Goal: Task Accomplishment & Management: Use online tool/utility

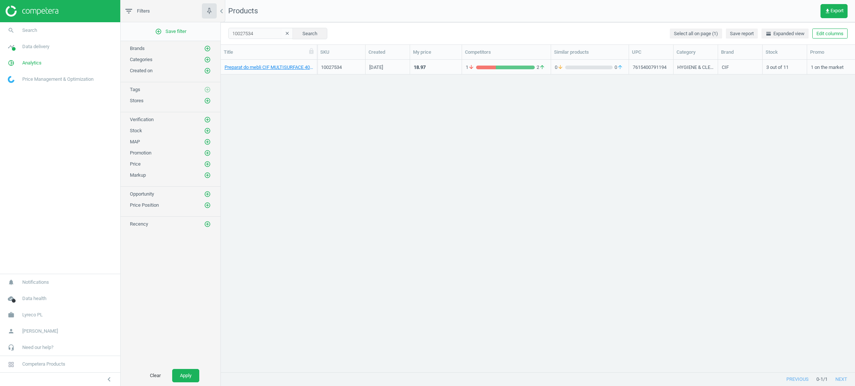
scroll to position [8, 9]
click at [32, 315] on span "Lyreco PL" at bounding box center [32, 315] width 20 height 7
click at [16, 288] on link "Switch campaign" at bounding box center [60, 293] width 120 height 11
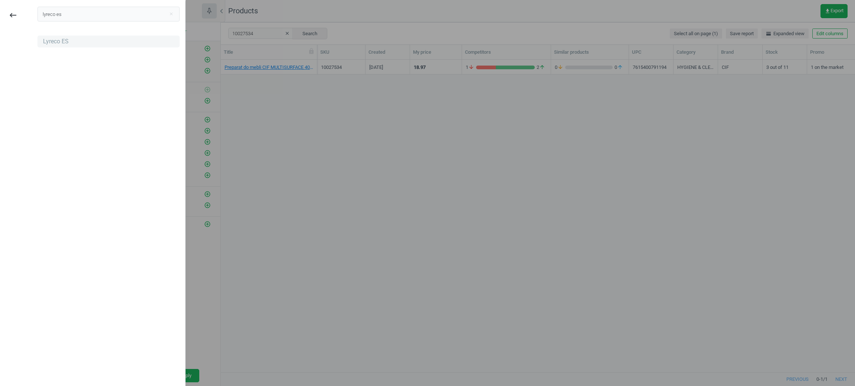
type input "lyreco es"
click at [70, 44] on div "Lyreco ES" at bounding box center [108, 42] width 142 height 12
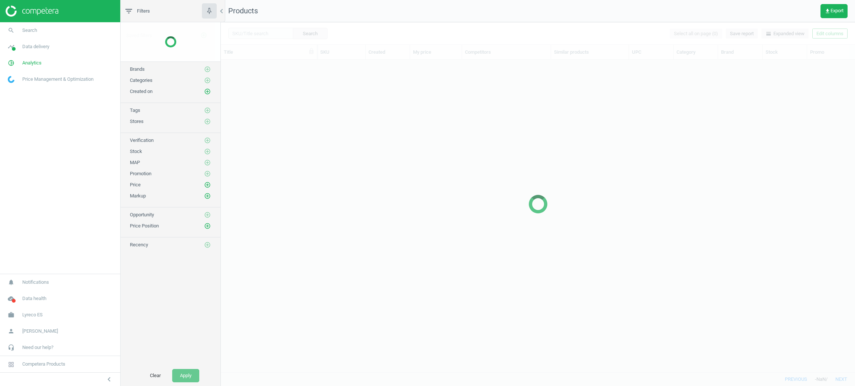
scroll to position [295, 625]
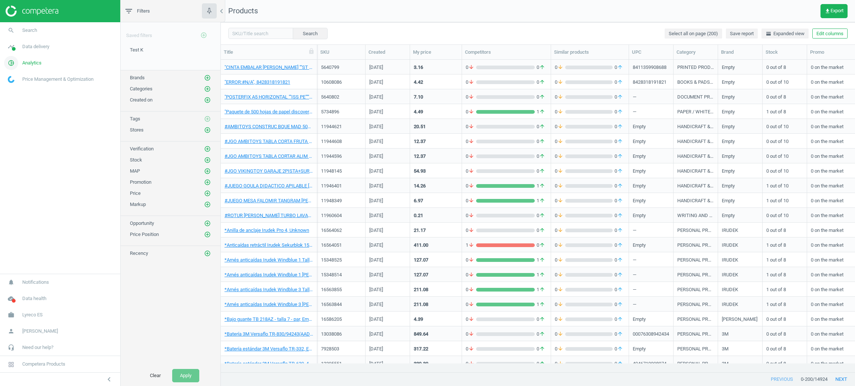
click at [26, 62] on span "Analytics" at bounding box center [31, 63] width 19 height 7
click at [17, 39] on span "timeline" at bounding box center [11, 47] width 22 height 16
click at [11, 110] on span "Stores" at bounding box center [14, 108] width 13 height 6
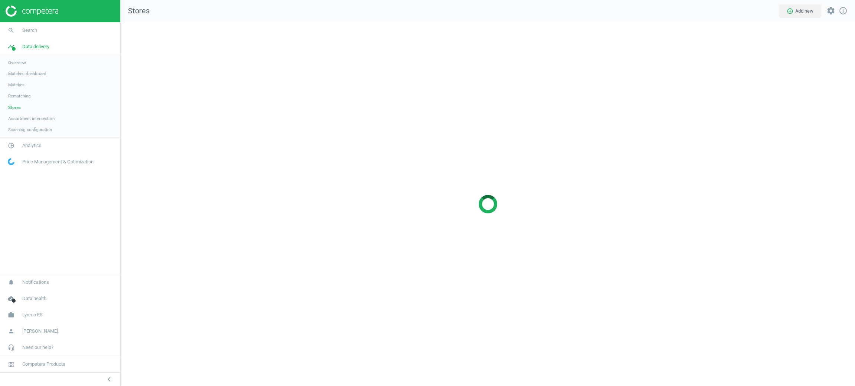
scroll to position [382, 751]
click at [6, 85] on link "Matches" at bounding box center [60, 84] width 120 height 11
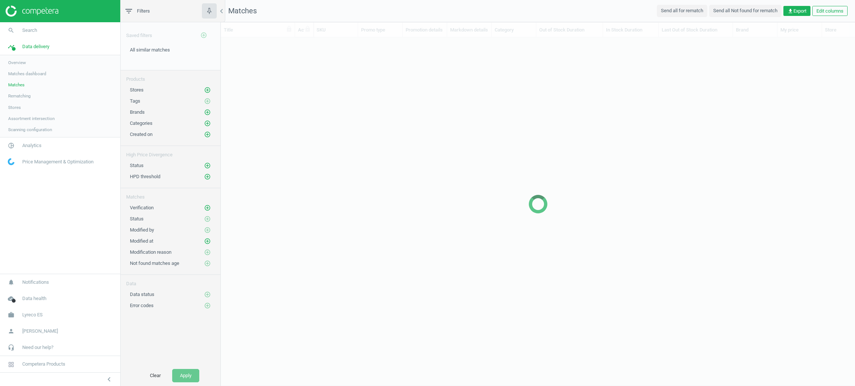
scroll to position [8, 9]
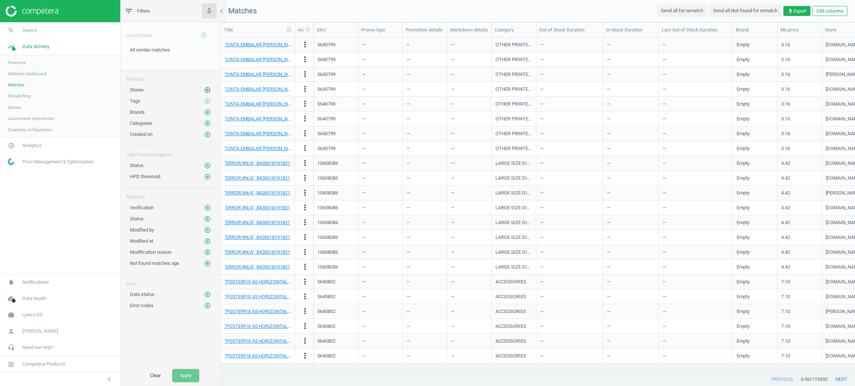
click at [207, 91] on icon "add_circle_outline" at bounding box center [207, 90] width 7 height 7
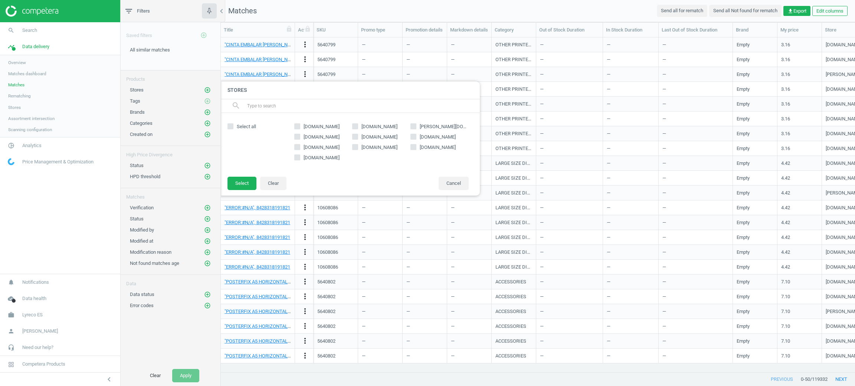
click at [321, 148] on span "bunzlspain.com" at bounding box center [321, 147] width 39 height 7
click at [299, 148] on input "bunzlspain.com" at bounding box center [297, 147] width 5 height 5
checkbox input "true"
click at [249, 182] on button "Select" at bounding box center [241, 183] width 29 height 13
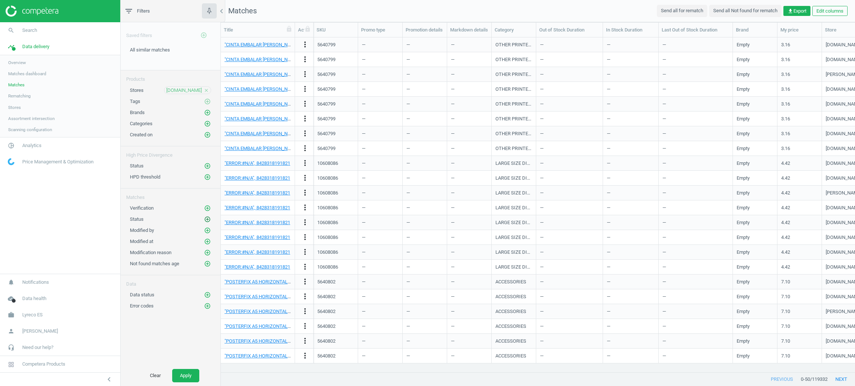
click at [206, 221] on icon "add_circle_outline" at bounding box center [207, 219] width 7 height 7
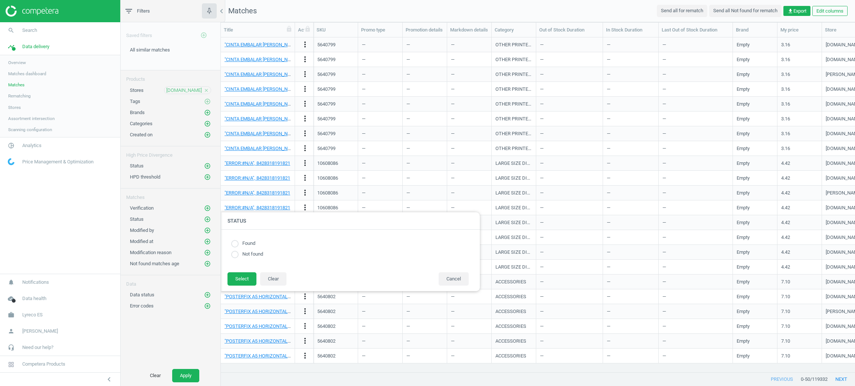
click at [235, 240] on div "Found Not found" at bounding box center [349, 250] width 245 height 27
click at [239, 243] on label "Found" at bounding box center [247, 243] width 17 height 7
click at [233, 247] on input "radio" at bounding box center [234, 243] width 7 height 7
radio input "true"
click at [246, 276] on button "Select" at bounding box center [241, 279] width 29 height 13
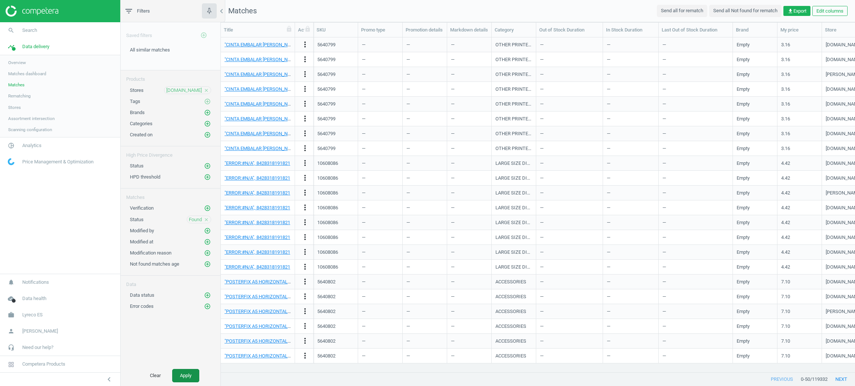
click at [184, 381] on button "Apply" at bounding box center [185, 375] width 27 height 13
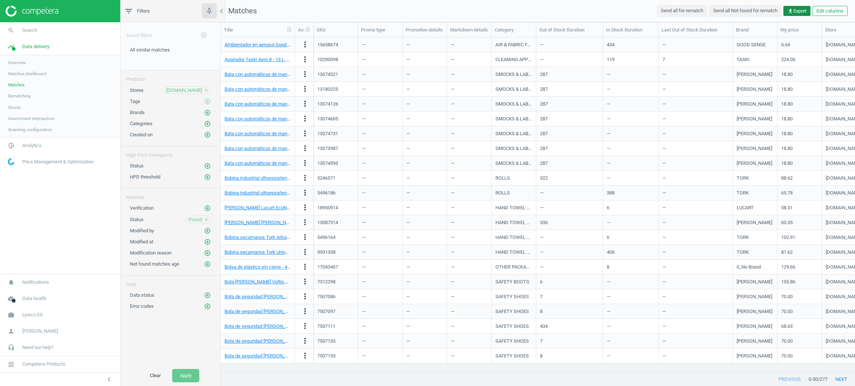
click at [797, 9] on span "get_app Export" at bounding box center [796, 11] width 19 height 7
click at [724, 29] on label "Excel" at bounding box center [733, 26] width 19 height 7
click at [724, 27] on input "Excel" at bounding box center [726, 25] width 5 height 5
radio input "true"
click at [716, 44] on button "insert_drive_file Report (Excel)" at bounding box center [744, 40] width 129 height 14
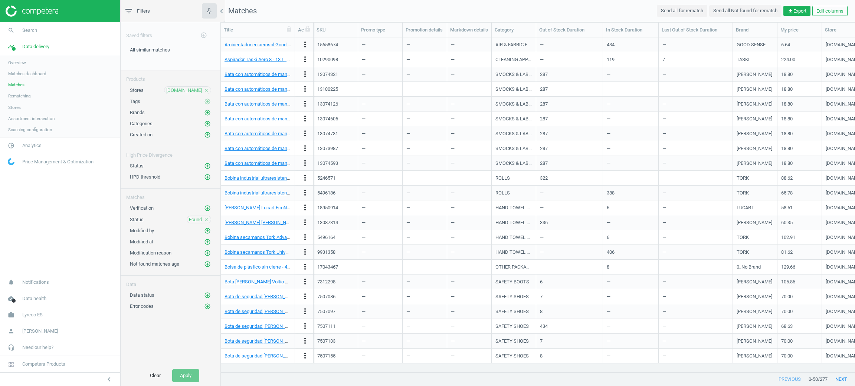
click at [12, 88] on span "Matches" at bounding box center [16, 85] width 16 height 6
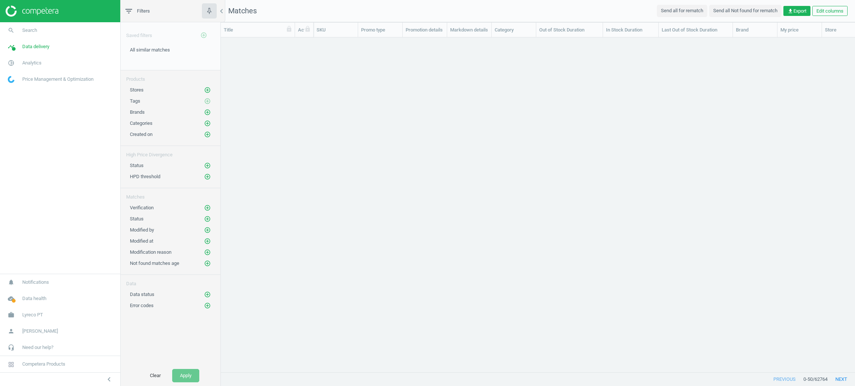
scroll to position [8, 9]
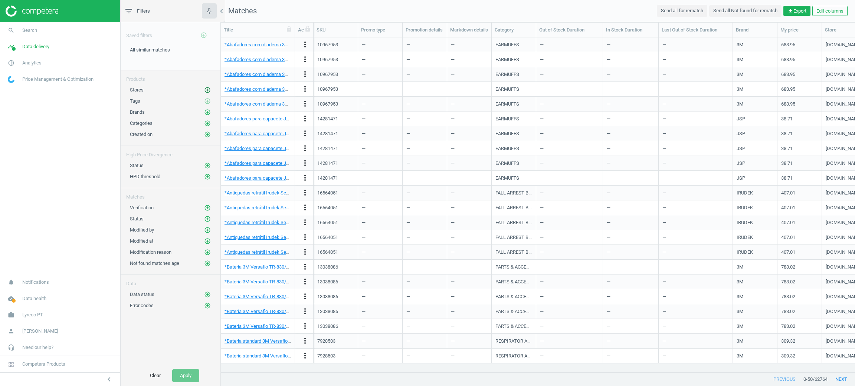
click at [209, 91] on icon "add_circle_outline" at bounding box center [207, 90] width 7 height 7
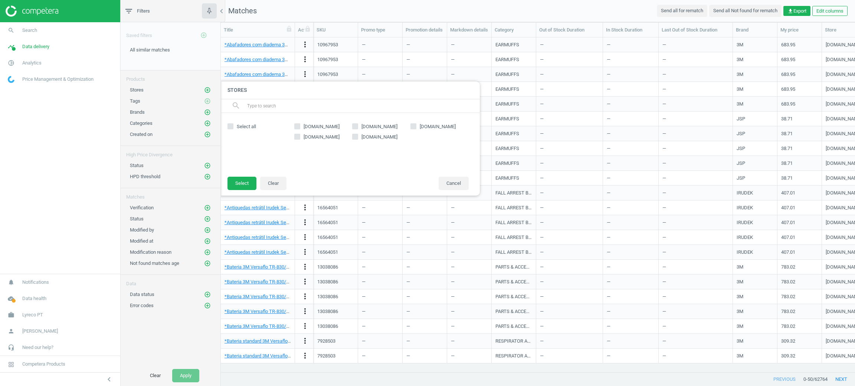
click at [411, 122] on div "staples.pt manutan.pt americana.pt loja.olmar.pt rivaoffice.pt" at bounding box center [381, 145] width 182 height 49
click at [413, 126] on input "americana.pt" at bounding box center [413, 126] width 5 height 5
checkbox input "true"
click at [246, 188] on button "Select" at bounding box center [241, 183] width 29 height 13
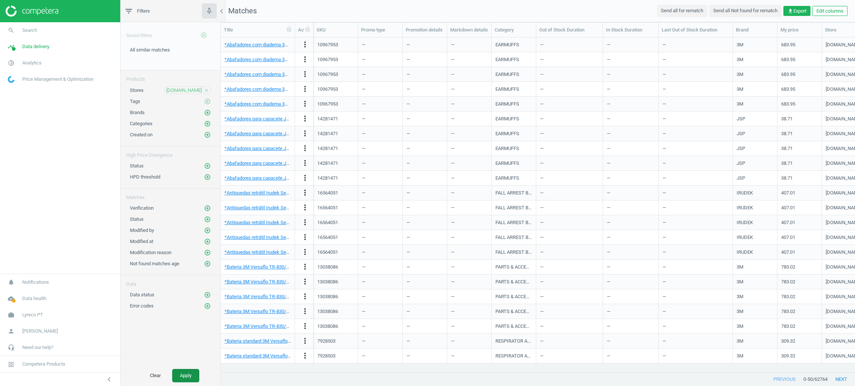
click at [175, 377] on button "Apply" at bounding box center [185, 375] width 27 height 13
click at [796, 14] on button "get_app Export" at bounding box center [796, 11] width 27 height 10
click at [204, 218] on button "add_circle_outline" at bounding box center [207, 219] width 7 height 7
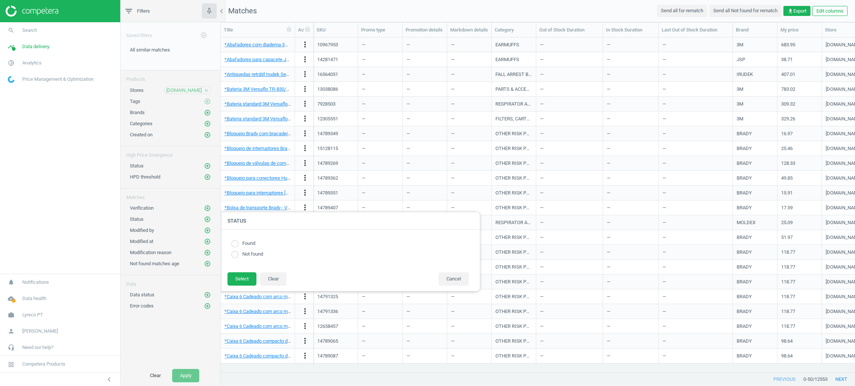
click at [235, 246] on input "radio" at bounding box center [234, 243] width 7 height 7
radio input "true"
click at [237, 278] on button "Select" at bounding box center [241, 279] width 29 height 13
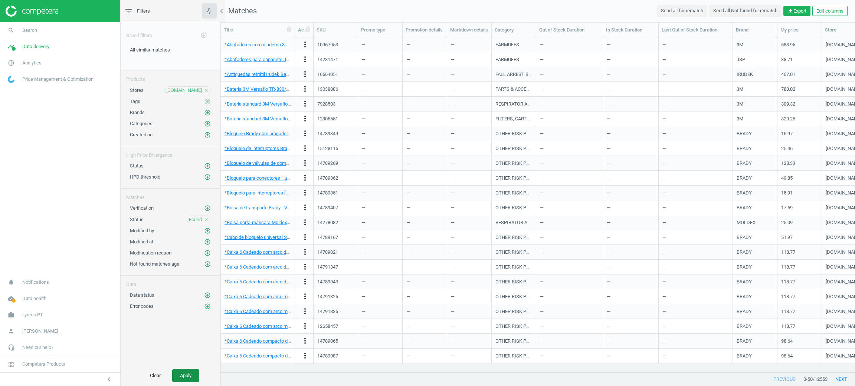
click at [181, 377] on button "Apply" at bounding box center [185, 375] width 27 height 13
click at [796, 6] on button "get_app Export" at bounding box center [796, 11] width 27 height 10
click at [759, 43] on button "insert_drive_file Report (Excel)" at bounding box center [744, 40] width 129 height 14
